Goal: Task Accomplishment & Management: Manage account settings

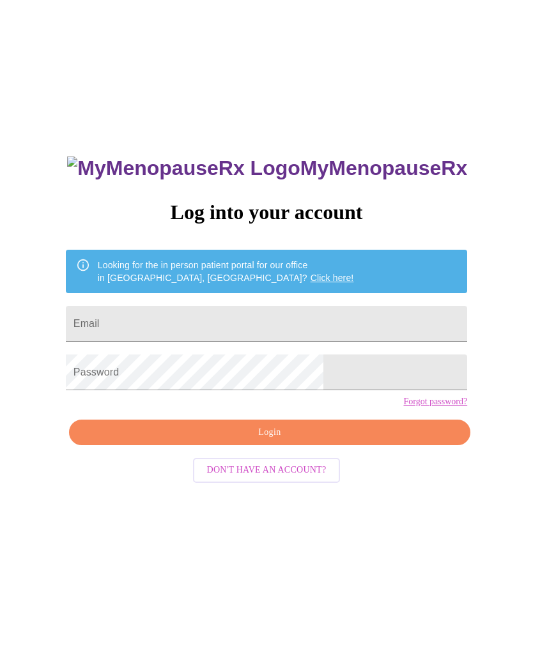
click at [272, 325] on input "Email" at bounding box center [266, 324] width 401 height 36
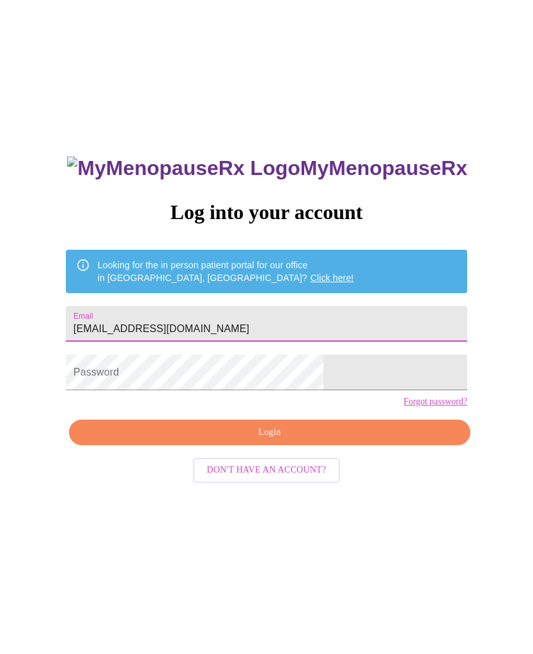
type input "[EMAIL_ADDRESS][DOMAIN_NAME]"
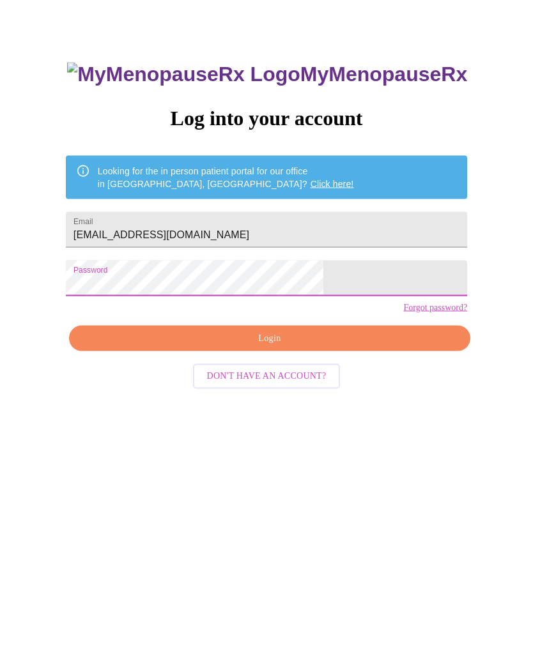
click at [300, 425] on span "Login" at bounding box center [270, 433] width 372 height 16
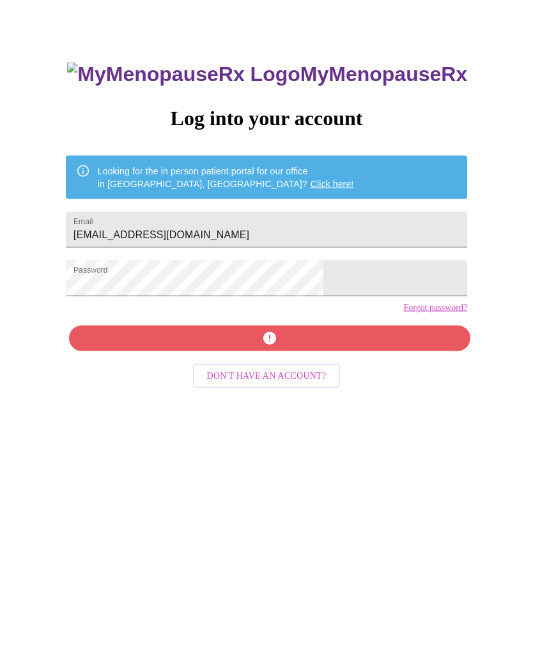
scroll to position [13, 0]
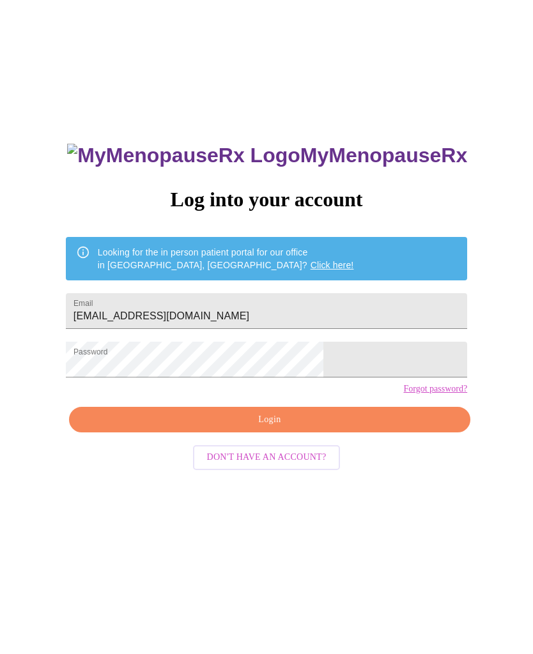
click at [245, 302] on input "[EMAIL_ADDRESS][DOMAIN_NAME]" at bounding box center [266, 311] width 401 height 36
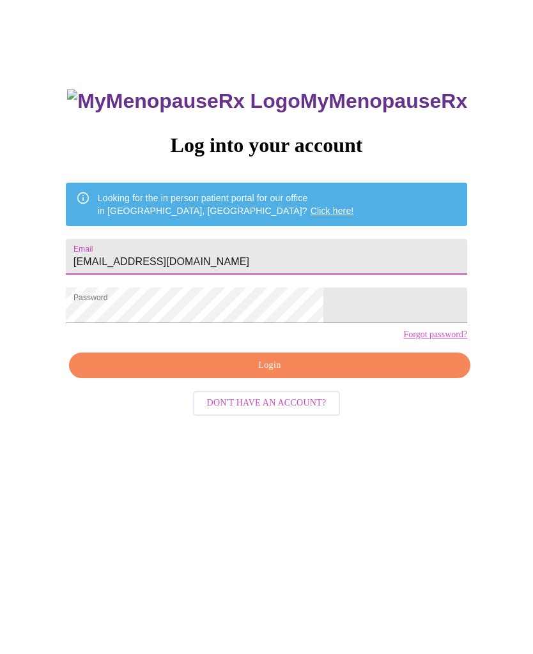
click at [269, 412] on span "Login" at bounding box center [270, 420] width 372 height 16
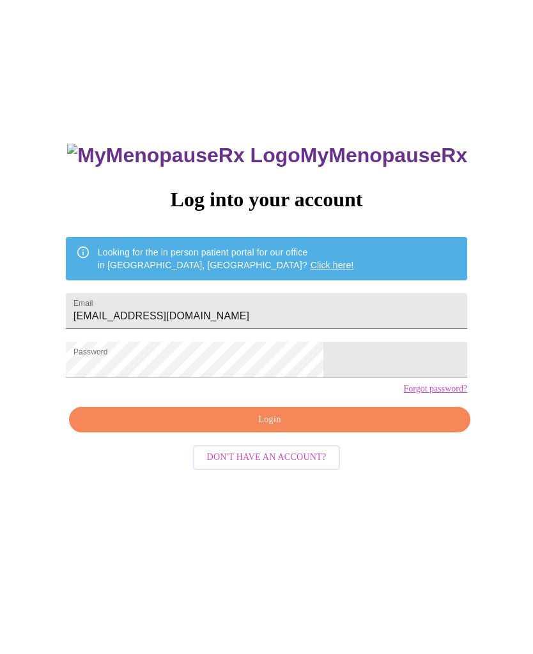
click at [311, 260] on link "Click here!" at bounding box center [332, 265] width 43 height 10
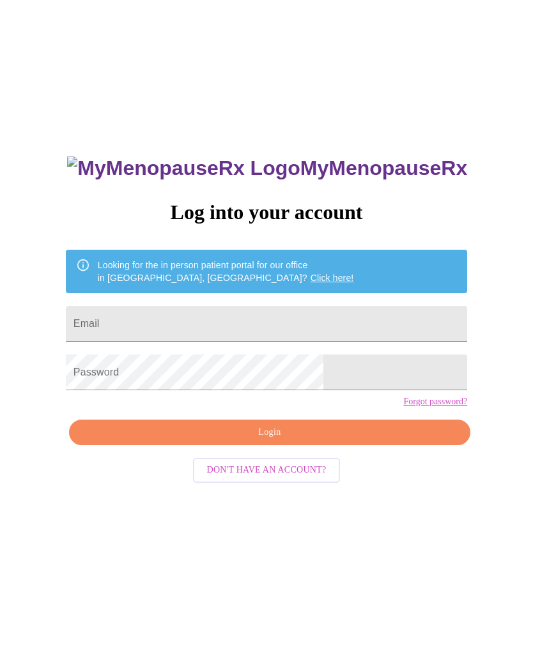
click at [256, 316] on input "Email" at bounding box center [266, 324] width 401 height 36
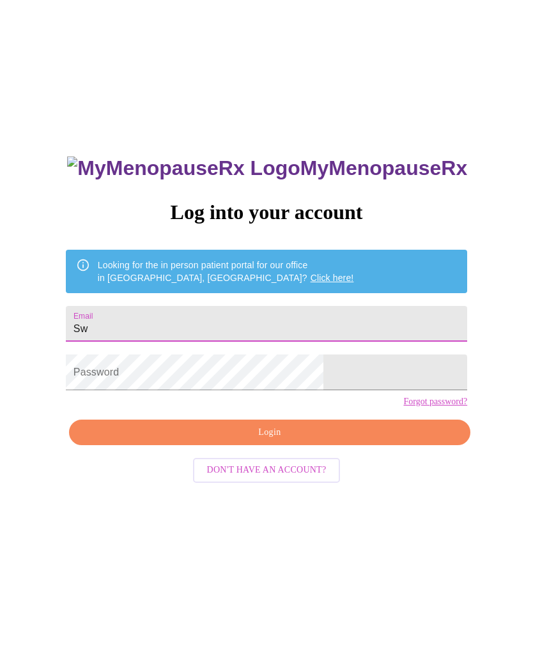
type input "S"
type input "[EMAIL_ADDRESS][DOMAIN_NAME]"
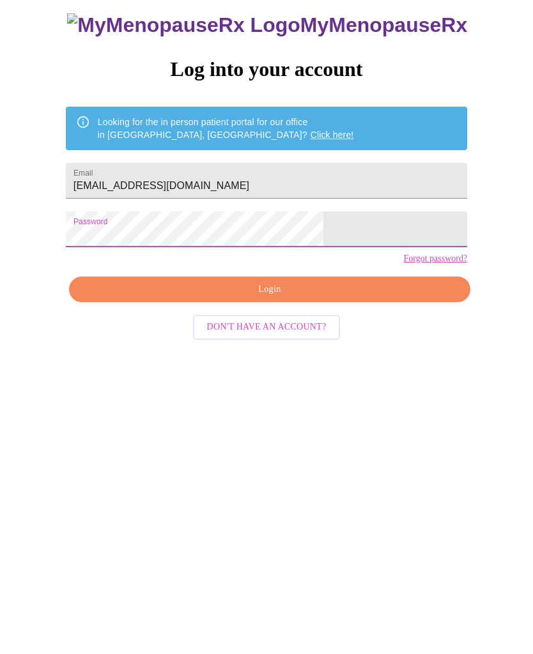
click at [281, 425] on span "Login" at bounding box center [270, 433] width 372 height 16
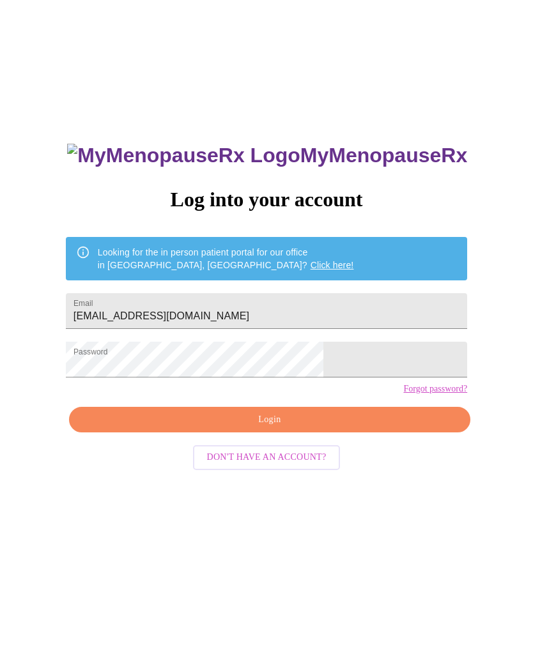
click at [311, 260] on link "Click here!" at bounding box center [332, 265] width 43 height 10
